Goal: Use online tool/utility: Use online tool/utility

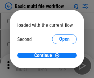
click at [59, 56] on span "Open" at bounding box center [64, 58] width 11 height 5
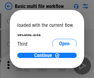
scroll to position [18, 0]
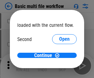
click at [59, 56] on span "Open" at bounding box center [64, 58] width 11 height 5
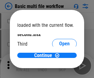
scroll to position [18, 0]
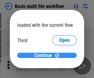
click at [45, 56] on span "Continue" at bounding box center [43, 55] width 18 height 5
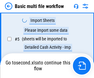
scroll to position [137, 0]
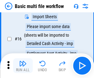
click at [23, 66] on img "button" at bounding box center [22, 63] width 7 height 7
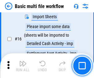
click at [23, 66] on img "button" at bounding box center [22, 63] width 7 height 7
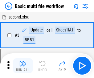
click at [23, 66] on img "button" at bounding box center [22, 63] width 7 height 7
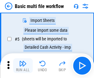
click at [23, 66] on img "button" at bounding box center [22, 63] width 7 height 7
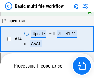
scroll to position [412, 0]
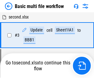
scroll to position [66, 0]
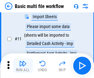
click at [23, 66] on img "button" at bounding box center [22, 63] width 7 height 7
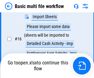
scroll to position [412, 0]
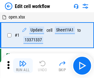
click at [23, 66] on img "button" at bounding box center [22, 63] width 7 height 7
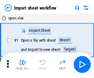
scroll to position [2, 0]
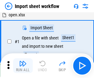
click at [23, 66] on img "button" at bounding box center [22, 63] width 7 height 7
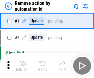
click at [23, 66] on img "button" at bounding box center [22, 63] width 7 height 7
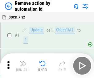
scroll to position [23, 0]
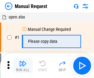
click at [23, 66] on img "button" at bounding box center [22, 63] width 7 height 7
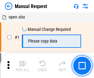
scroll to position [21, 0]
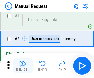
click at [23, 66] on img "button" at bounding box center [22, 63] width 7 height 7
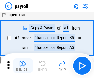
click at [23, 66] on img "button" at bounding box center [22, 63] width 7 height 7
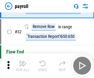
scroll to position [77, 0]
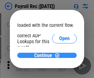
click at [45, 55] on span "Continue" at bounding box center [43, 55] width 18 height 5
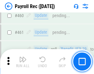
scroll to position [3301, 0]
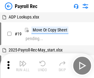
click at [23, 66] on img "button" at bounding box center [22, 63] width 7 height 7
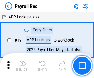
scroll to position [38, 0]
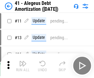
click at [23, 66] on img "button" at bounding box center [22, 63] width 7 height 7
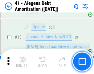
scroll to position [77, 0]
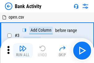
click at [23, 50] on img "button" at bounding box center [22, 48] width 7 height 7
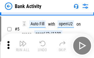
scroll to position [33, 0]
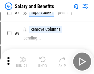
click at [23, 61] on img "button" at bounding box center [22, 58] width 7 height 7
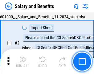
scroll to position [45, 0]
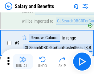
click at [23, 61] on img "button" at bounding box center [22, 58] width 7 height 7
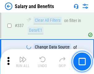
scroll to position [2900, 0]
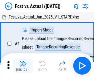
click at [23, 61] on img "button" at bounding box center [22, 63] width 7 height 7
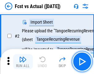
scroll to position [58, 0]
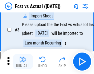
click at [23, 61] on img "button" at bounding box center [22, 58] width 7 height 7
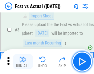
scroll to position [93, 0]
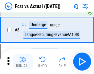
click at [23, 61] on img "button" at bounding box center [22, 58] width 7 height 7
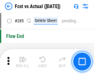
scroll to position [2932, 0]
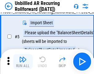
click at [23, 61] on img "button" at bounding box center [22, 58] width 7 height 7
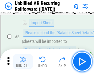
scroll to position [58, 0]
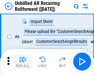
click at [23, 61] on img "button" at bounding box center [22, 58] width 7 height 7
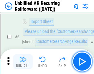
scroll to position [100, 0]
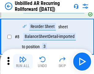
click at [23, 61] on img "button" at bounding box center [22, 58] width 7 height 7
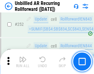
scroll to position [2104, 0]
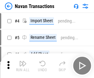
click at [23, 61] on img "button" at bounding box center [22, 63] width 7 height 7
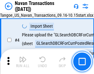
scroll to position [53, 0]
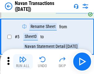
click at [23, 61] on img "button" at bounding box center [22, 58] width 7 height 7
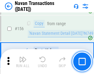
scroll to position [2008, 0]
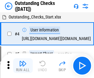
click at [23, 61] on img "button" at bounding box center [22, 63] width 7 height 7
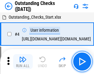
scroll to position [65, 0]
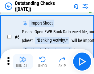
click at [23, 61] on img "button" at bounding box center [22, 58] width 7 height 7
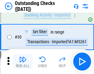
click at [23, 61] on img "button" at bounding box center [22, 58] width 7 height 7
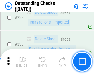
scroll to position [1881, 0]
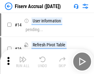
click at [23, 61] on img "button" at bounding box center [22, 58] width 7 height 7
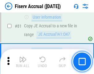
scroll to position [814, 0]
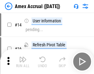
click at [23, 61] on img "button" at bounding box center [22, 58] width 7 height 7
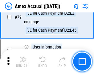
scroll to position [804, 0]
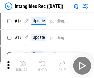
click at [23, 66] on img "button" at bounding box center [22, 63] width 7 height 7
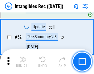
scroll to position [241, 0]
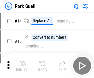
click at [23, 61] on img "button" at bounding box center [22, 63] width 7 height 7
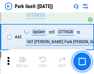
scroll to position [775, 0]
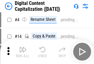
click at [23, 52] on img "button" at bounding box center [22, 49] width 7 height 7
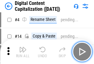
scroll to position [58, 0]
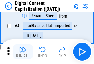
click at [23, 52] on img "button" at bounding box center [22, 49] width 7 height 7
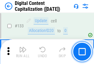
scroll to position [657, 0]
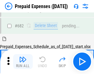
click at [23, 61] on img "button" at bounding box center [22, 58] width 7 height 7
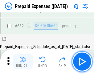
scroll to position [1703, 0]
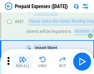
click at [23, 61] on img "button" at bounding box center [22, 58] width 7 height 7
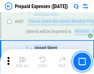
scroll to position [1735, 0]
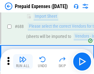
click at [23, 61] on img "button" at bounding box center [22, 58] width 7 height 7
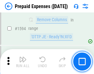
scroll to position [6031, 0]
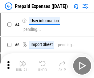
click at [23, 66] on img "button" at bounding box center [22, 63] width 7 height 7
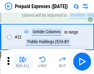
click at [23, 61] on img "button" at bounding box center [22, 58] width 7 height 7
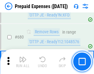
scroll to position [2157, 0]
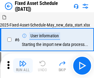
click at [23, 66] on img "button" at bounding box center [22, 63] width 7 height 7
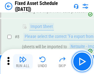
scroll to position [65, 0]
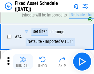
click at [23, 61] on img "button" at bounding box center [22, 58] width 7 height 7
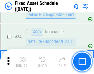
scroll to position [851, 0]
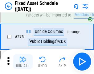
click at [23, 61] on img "button" at bounding box center [22, 58] width 7 height 7
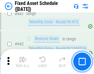
scroll to position [2769, 0]
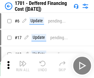
click at [23, 66] on img "button" at bounding box center [22, 63] width 7 height 7
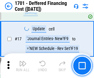
scroll to position [74, 0]
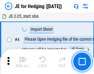
scroll to position [35, 0]
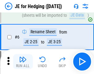
click at [23, 61] on img "button" at bounding box center [22, 58] width 7 height 7
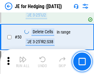
scroll to position [401, 0]
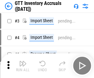
click at [23, 61] on img "button" at bounding box center [22, 63] width 7 height 7
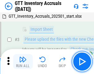
scroll to position [40, 0]
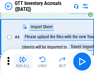
click at [23, 61] on img "button" at bounding box center [22, 58] width 7 height 7
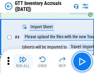
scroll to position [72, 0]
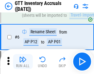
click at [23, 61] on img "button" at bounding box center [22, 58] width 7 height 7
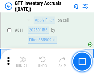
scroll to position [4702, 0]
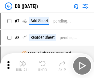
click at [23, 66] on img "button" at bounding box center [22, 63] width 7 height 7
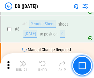
scroll to position [60, 0]
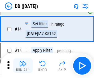
click at [23, 66] on img "button" at bounding box center [22, 63] width 7 height 7
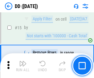
scroll to position [159, 0]
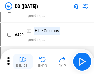
click at [23, 61] on img "button" at bounding box center [22, 58] width 7 height 7
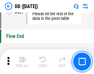
scroll to position [2965, 0]
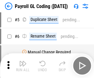
click at [23, 66] on img "button" at bounding box center [22, 63] width 7 height 7
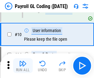
click at [23, 66] on img "button" at bounding box center [22, 63] width 7 height 7
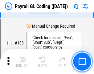
scroll to position [1453, 0]
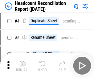
click at [23, 66] on img "button" at bounding box center [22, 63] width 7 height 7
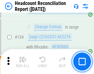
scroll to position [745, 0]
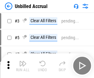
click at [23, 66] on img "button" at bounding box center [22, 63] width 7 height 7
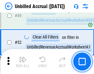
scroll to position [562, 0]
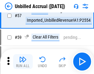
click at [23, 61] on img "button" at bounding box center [22, 58] width 7 height 7
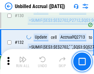
scroll to position [1845, 0]
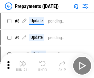
click at [23, 66] on img "button" at bounding box center [22, 63] width 7 height 7
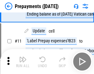
scroll to position [39, 0]
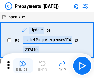
click at [23, 66] on img "button" at bounding box center [22, 63] width 7 height 7
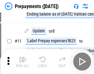
scroll to position [39, 0]
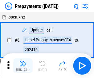
click at [23, 66] on img "button" at bounding box center [22, 63] width 7 height 7
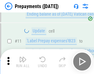
scroll to position [39, 0]
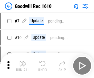
click at [23, 66] on img "button" at bounding box center [22, 63] width 7 height 7
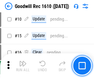
scroll to position [106, 0]
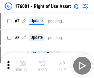
click at [23, 66] on img "button" at bounding box center [22, 63] width 7 height 7
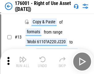
scroll to position [40, 0]
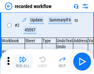
click at [23, 61] on img "button" at bounding box center [22, 58] width 7 height 7
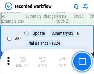
scroll to position [1936, 0]
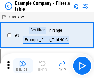
click at [23, 66] on img "button" at bounding box center [22, 63] width 7 height 7
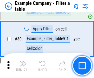
scroll to position [567, 0]
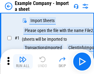
click at [23, 61] on img "button" at bounding box center [22, 58] width 7 height 7
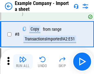
click at [23, 61] on img "button" at bounding box center [22, 58] width 7 height 7
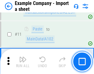
scroll to position [137, 0]
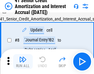
click at [23, 61] on img "button" at bounding box center [22, 58] width 7 height 7
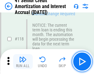
scroll to position [584, 0]
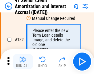
click at [23, 61] on img "button" at bounding box center [22, 58] width 7 height 7
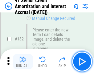
scroll to position [647, 0]
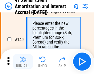
click at [23, 61] on img "button" at bounding box center [22, 58] width 7 height 7
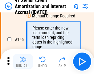
click at [23, 61] on img "button" at bounding box center [22, 58] width 7 height 7
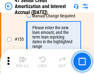
scroll to position [755, 0]
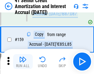
click at [23, 61] on img "button" at bounding box center [22, 58] width 7 height 7
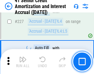
scroll to position [1387, 0]
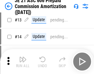
click at [23, 61] on img "button" at bounding box center [22, 58] width 7 height 7
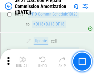
scroll to position [1140, 0]
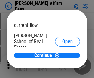
click at [63, 72] on span "Open" at bounding box center [68, 74] width 11 height 5
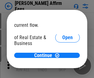
click at [63, 65] on span "Open" at bounding box center [68, 67] width 11 height 5
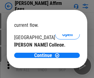
click at [63, 58] on span "Open" at bounding box center [68, 60] width 11 height 5
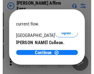
scroll to position [97, 0]
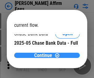
click at [45, 55] on span "Continue" at bounding box center [43, 55] width 18 height 5
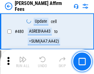
scroll to position [1684, 0]
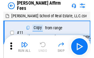
scroll to position [6, 0]
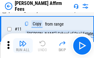
click at [23, 46] on img "button" at bounding box center [22, 43] width 7 height 7
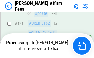
scroll to position [1634, 0]
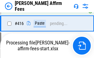
scroll to position [1406, 0]
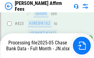
scroll to position [1603, 0]
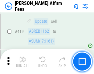
scroll to position [1595, 0]
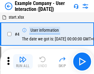
click at [23, 61] on img "button" at bounding box center [22, 58] width 7 height 7
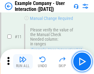
scroll to position [134, 0]
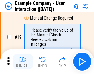
click at [23, 61] on img "button" at bounding box center [22, 58] width 7 height 7
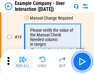
click at [23, 61] on img "button" at bounding box center [22, 58] width 7 height 7
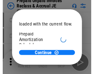
scroll to position [37, 0]
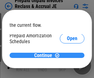
click at [45, 55] on span "Continue" at bounding box center [43, 55] width 18 height 5
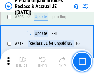
scroll to position [803, 0]
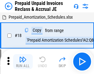
click at [23, 61] on img "button" at bounding box center [22, 58] width 7 height 7
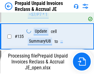
scroll to position [771, 0]
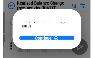
scroll to position [45, 0]
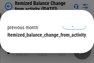
click at [45, 45] on span "Continue" at bounding box center [43, 47] width 18 height 5
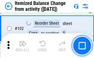
scroll to position [1036, 0]
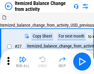
scroll to position [10, 0]
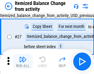
click at [23, 61] on img "button" at bounding box center [22, 58] width 7 height 7
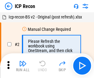
scroll to position [3, 0]
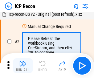
click at [23, 66] on img "button" at bounding box center [22, 63] width 7 height 7
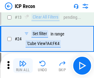
click at [23, 66] on img "button" at bounding box center [22, 63] width 7 height 7
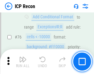
scroll to position [557, 0]
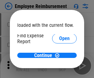
click at [59, 72] on span "Open" at bounding box center [64, 74] width 11 height 5
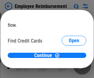
scroll to position [36, 0]
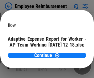
click at [69, 52] on span "Open" at bounding box center [74, 54] width 11 height 5
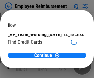
scroll to position [64, 0]
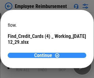
click at [45, 55] on span "Continue" at bounding box center [43, 55] width 18 height 5
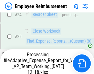
scroll to position [290, 0]
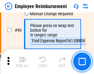
click at [23, 61] on img "button" at bounding box center [22, 58] width 7 height 7
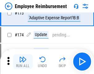
click at [23, 61] on img "button" at bounding box center [22, 58] width 7 height 7
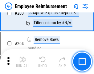
scroll to position [1567, 0]
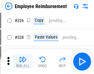
click at [23, 61] on img "button" at bounding box center [22, 58] width 7 height 7
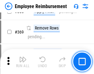
click at [23, 61] on img "button" at bounding box center [22, 58] width 7 height 7
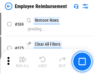
scroll to position [3193, 0]
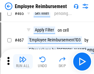
click at [23, 61] on img "button" at bounding box center [22, 58] width 7 height 7
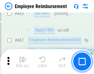
click at [23, 61] on img "button" at bounding box center [22, 58] width 7 height 7
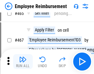
click at [23, 61] on img "button" at bounding box center [22, 58] width 7 height 7
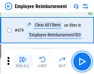
scroll to position [3826, 0]
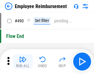
click at [23, 61] on img "button" at bounding box center [22, 58] width 7 height 7
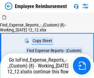
scroll to position [21, 0]
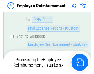
scroll to position [126, 0]
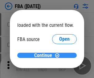
click at [45, 56] on span "Continue" at bounding box center [43, 55] width 18 height 5
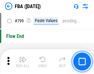
scroll to position [5545, 0]
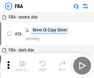
click at [23, 66] on img "button" at bounding box center [22, 63] width 7 height 7
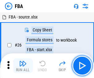
scroll to position [6, 0]
